Goal: Task Accomplishment & Management: Manage account settings

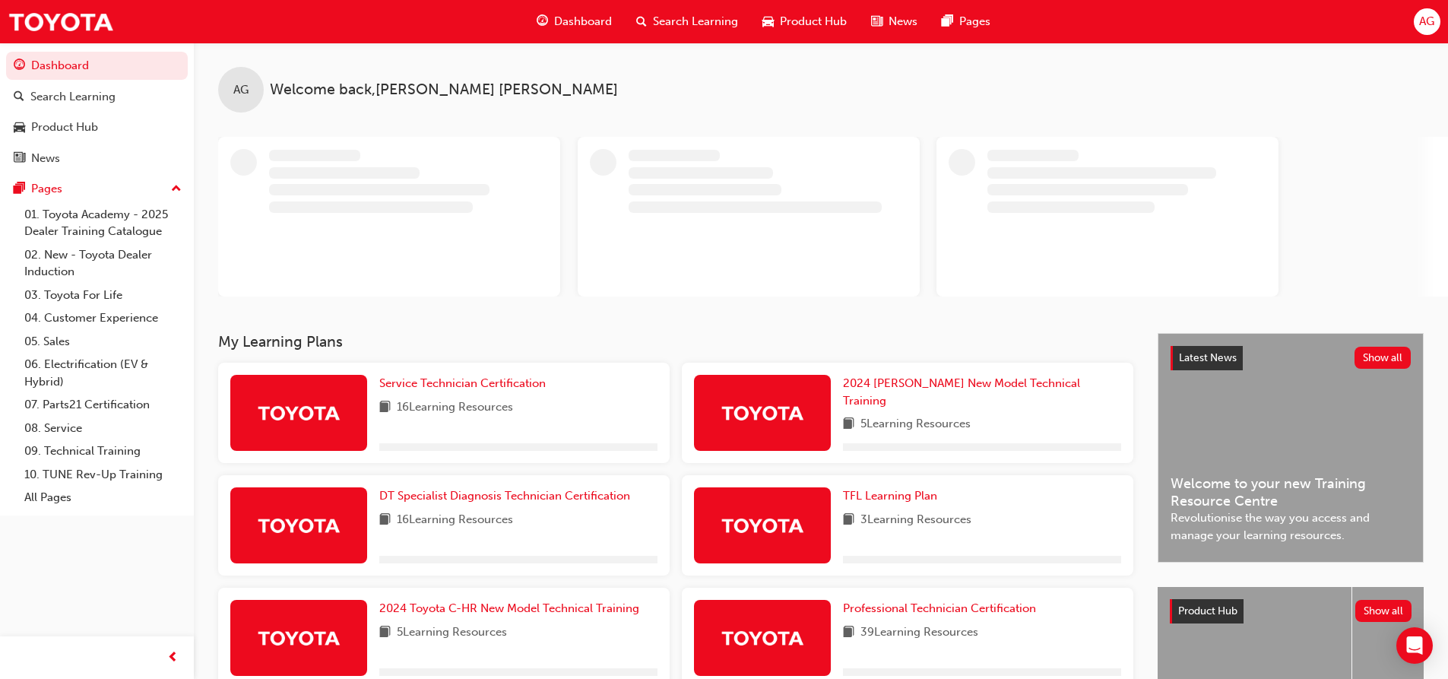
click at [1425, 17] on span "AG" at bounding box center [1426, 21] width 15 height 17
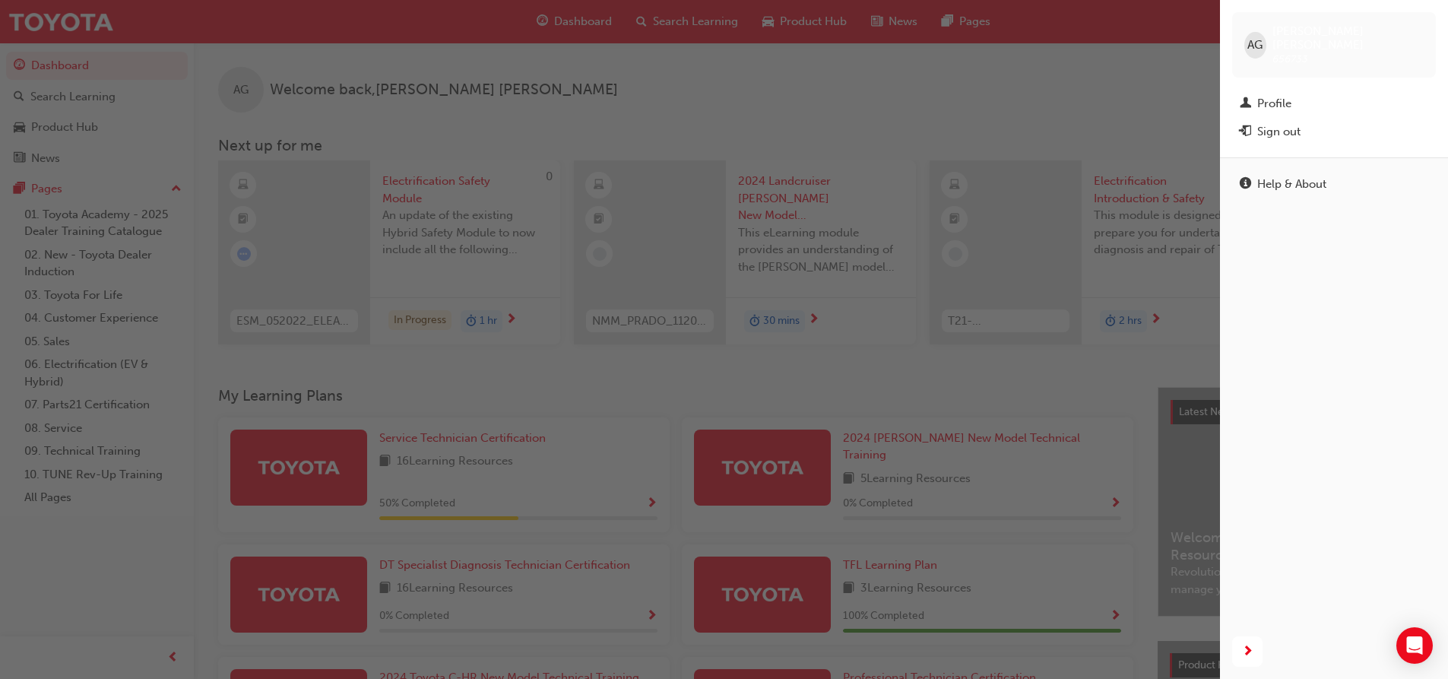
click at [1304, 122] on div "Sign out" at bounding box center [1334, 131] width 189 height 19
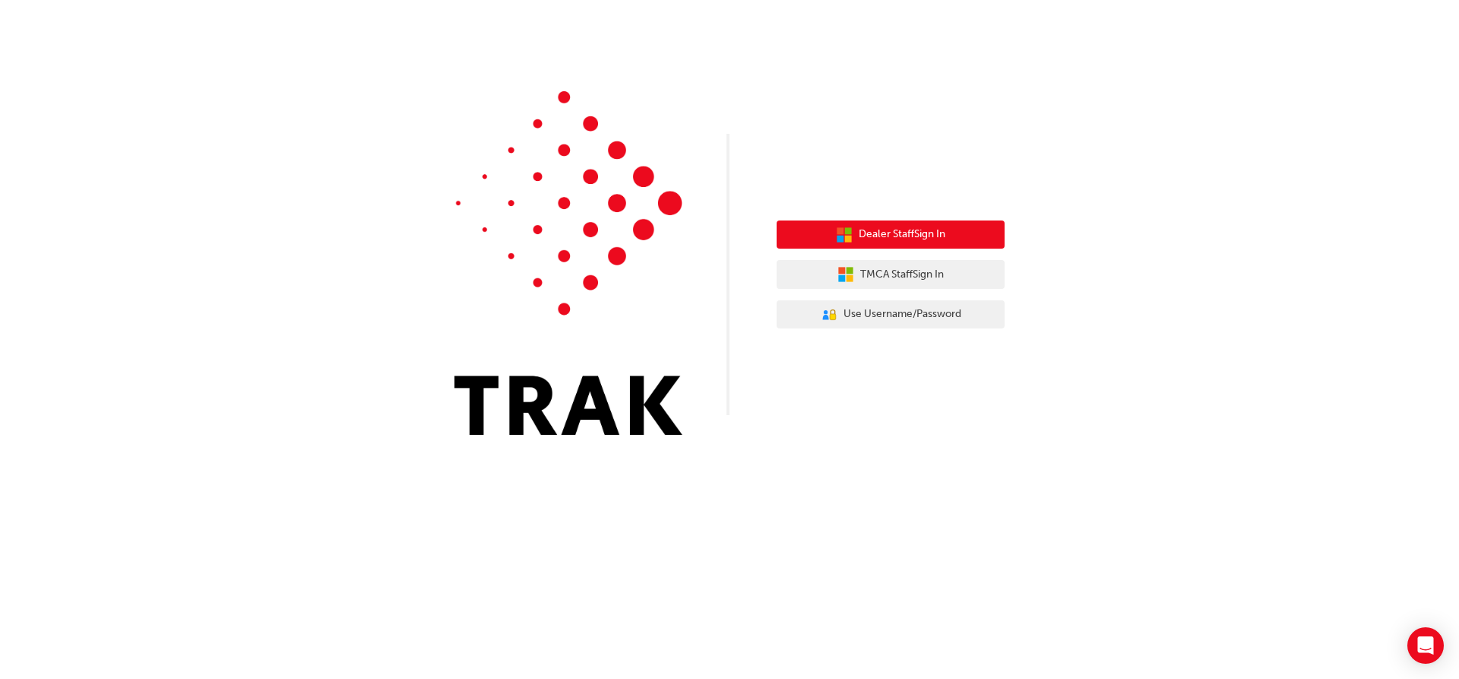
click at [885, 232] on span "Dealer Staff Sign In" at bounding box center [902, 234] width 87 height 17
